Goal: Find specific page/section: Find specific page/section

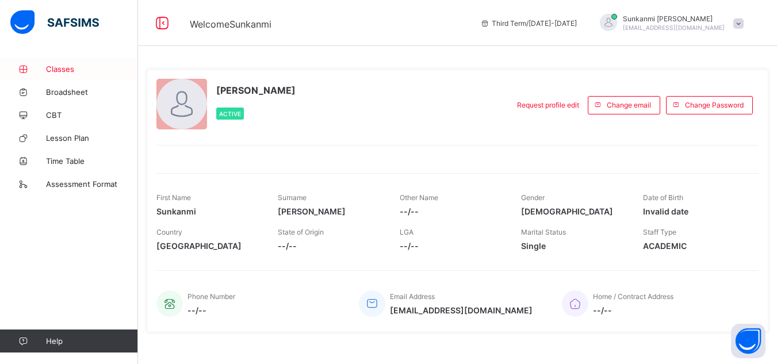
click at [60, 74] on link "Classes" at bounding box center [69, 68] width 138 height 23
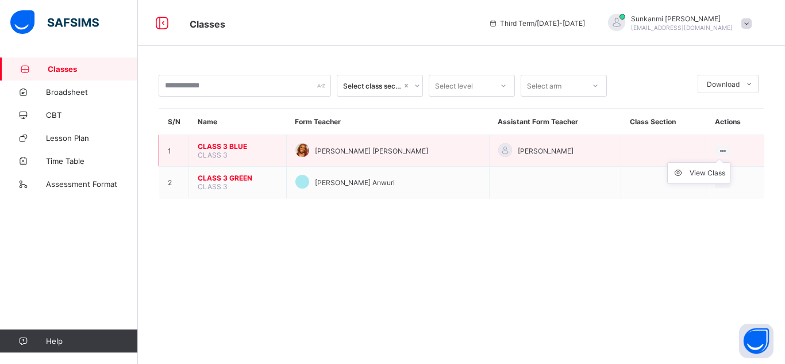
click at [715, 162] on ul "View Class" at bounding box center [699, 173] width 63 height 22
click at [711, 166] on ul "View Class" at bounding box center [699, 173] width 63 height 22
click at [713, 171] on div "View Class" at bounding box center [708, 172] width 36 height 11
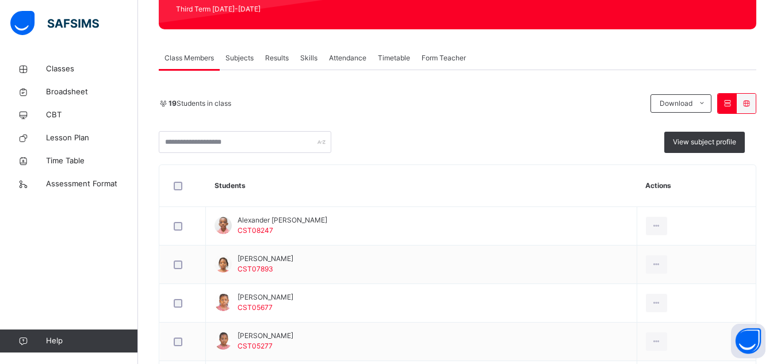
scroll to position [161, 0]
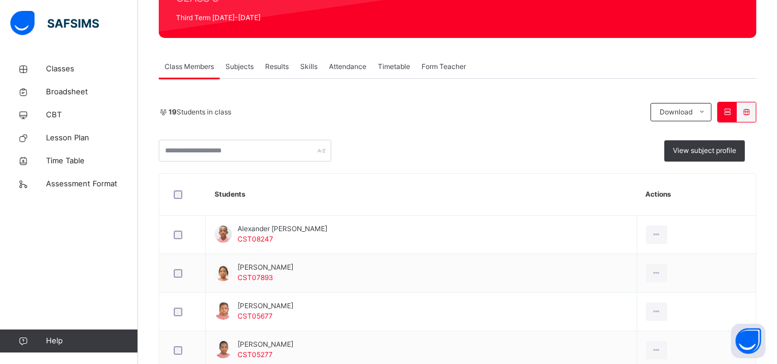
click at [254, 73] on div "Subjects" at bounding box center [240, 66] width 40 height 23
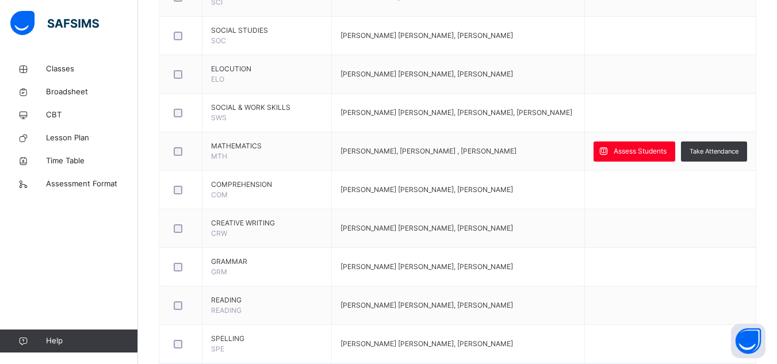
scroll to position [622, 0]
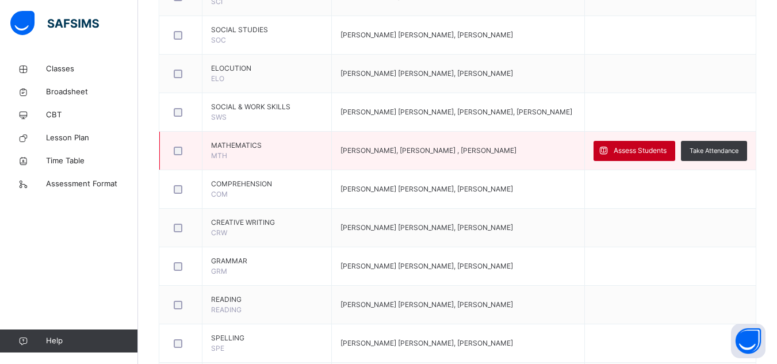
click at [638, 148] on span "Assess Students" at bounding box center [640, 150] width 53 height 10
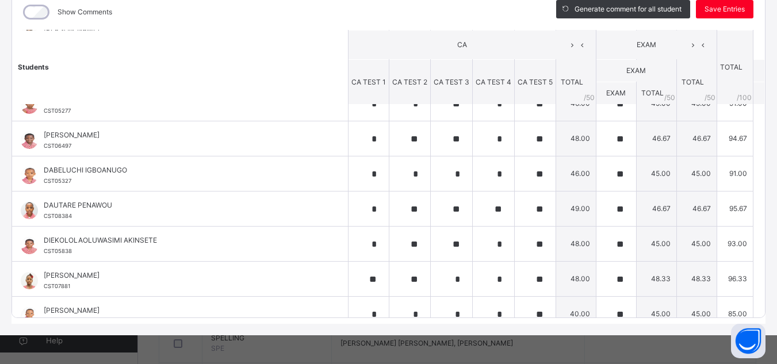
scroll to position [0, 0]
